Goal: Information Seeking & Learning: Learn about a topic

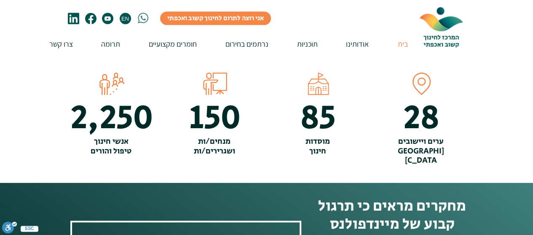
scroll to position [1011, 0]
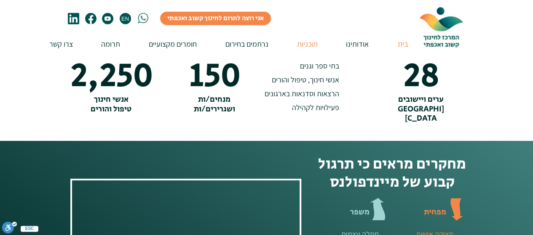
click at [310, 42] on p "תוכניות" at bounding box center [307, 44] width 29 height 24
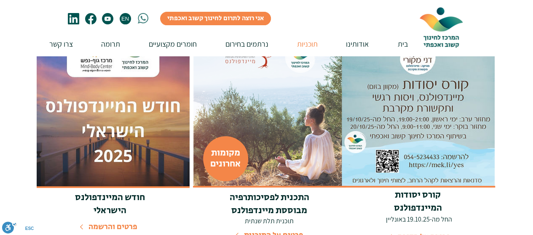
scroll to position [211, 0]
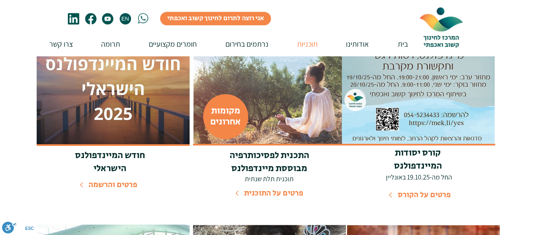
click at [274, 195] on span "פרטים על התוכנית" at bounding box center [273, 193] width 59 height 11
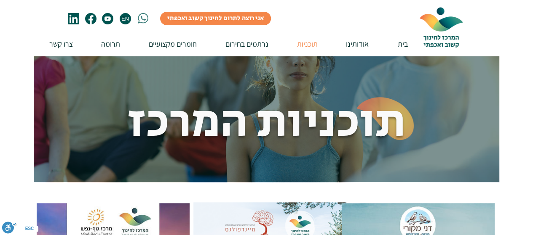
scroll to position [211, 0]
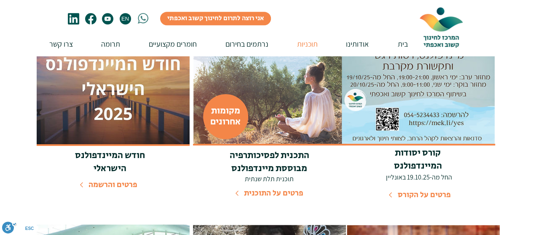
click at [408, 196] on span "פרטים על הקורס" at bounding box center [423, 195] width 53 height 11
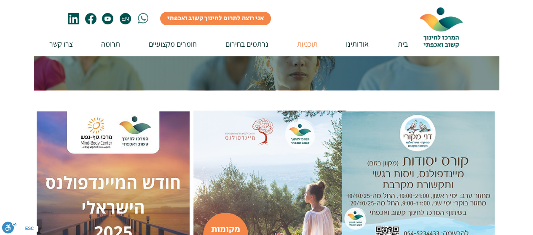
scroll to position [84, 0]
